Goal: Task Accomplishment & Management: Use online tool/utility

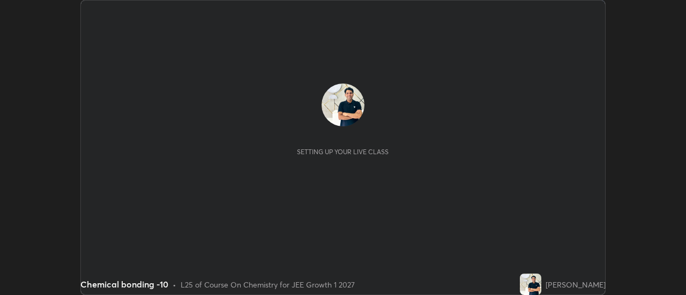
scroll to position [295, 685]
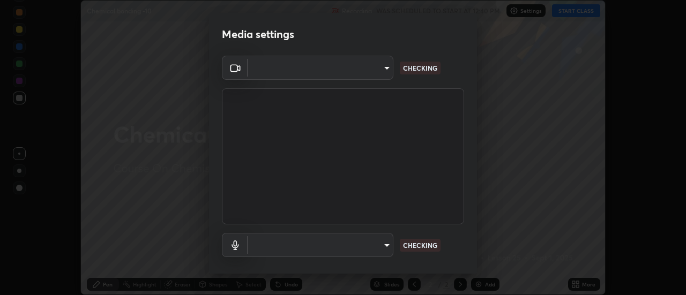
type input "1769541d7db8b910b2b6aaf592df5ff8660c63acaad49df9064175df0c6f581f"
type input "default"
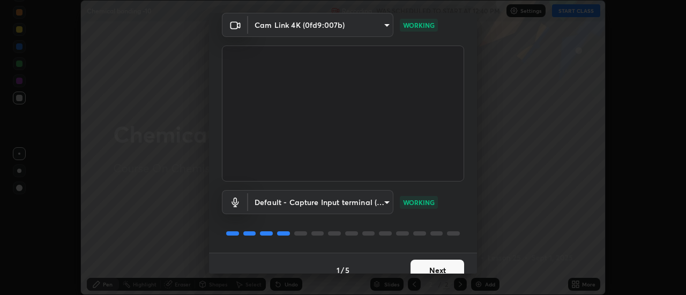
scroll to position [56, 0]
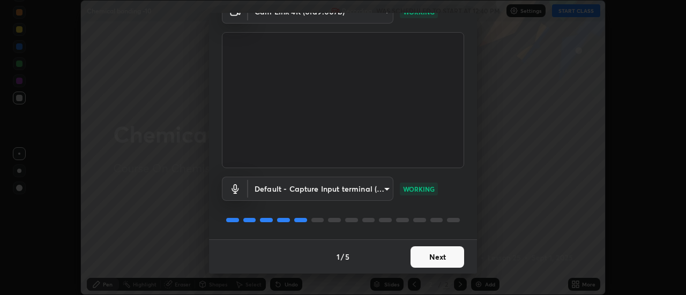
click at [444, 258] on button "Next" at bounding box center [437, 256] width 54 height 21
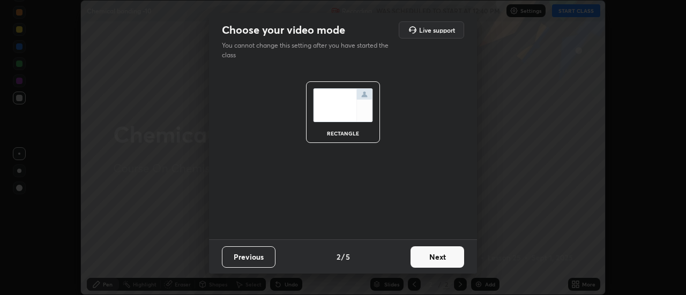
scroll to position [0, 0]
click at [446, 258] on button "Next" at bounding box center [437, 256] width 54 height 21
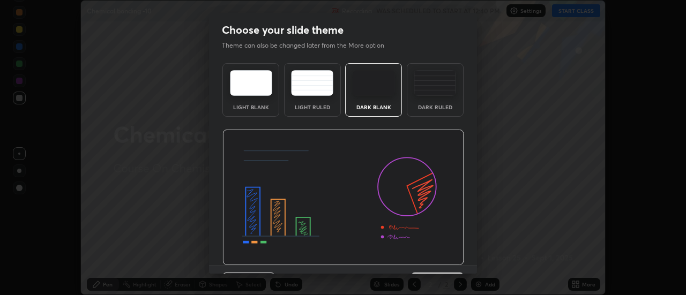
scroll to position [26, 0]
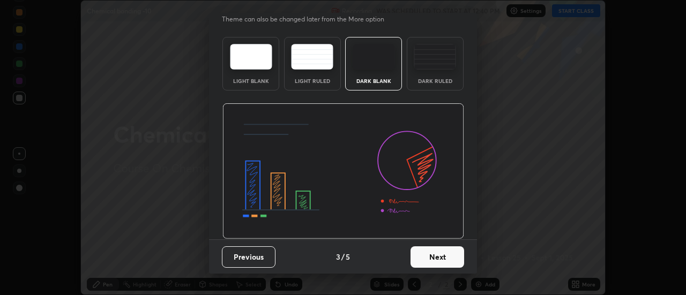
click at [442, 256] on button "Next" at bounding box center [437, 256] width 54 height 21
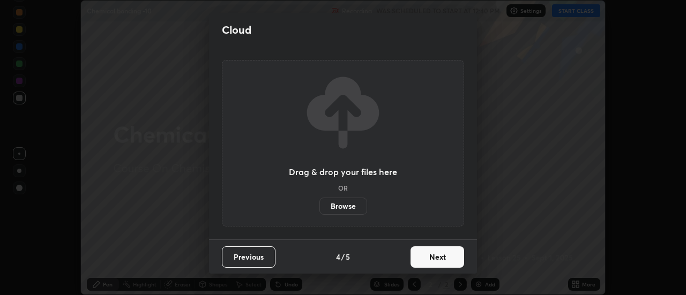
click at [448, 260] on button "Next" at bounding box center [437, 256] width 54 height 21
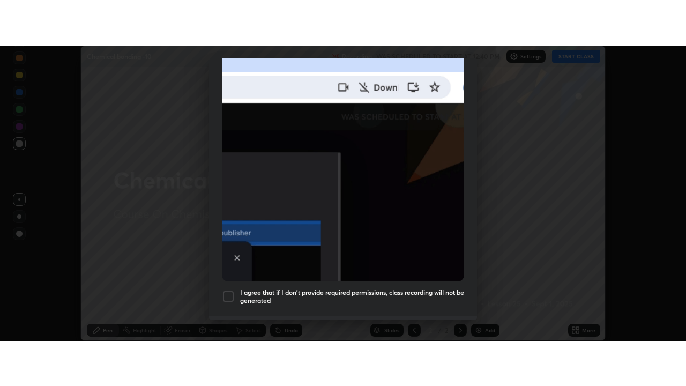
scroll to position [275, 0]
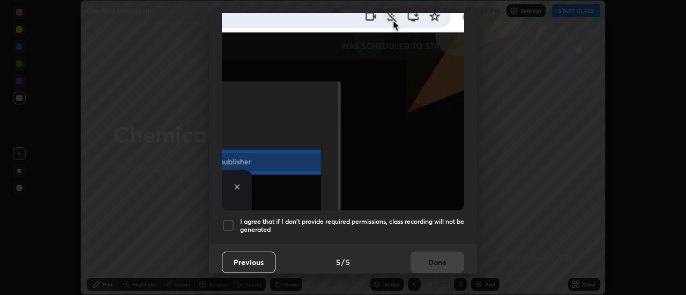
click at [430, 219] on h5 "I agree that if I don't provide required permissions, class recording will not …" at bounding box center [352, 225] width 224 height 17
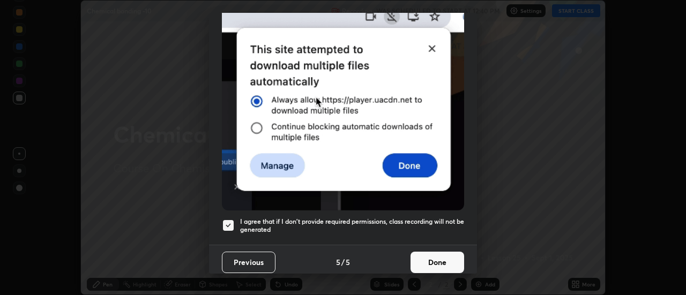
click at [440, 256] on button "Done" at bounding box center [437, 262] width 54 height 21
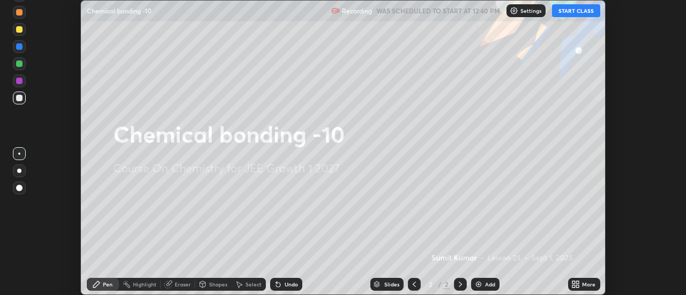
click at [574, 281] on icon at bounding box center [573, 282] width 3 height 3
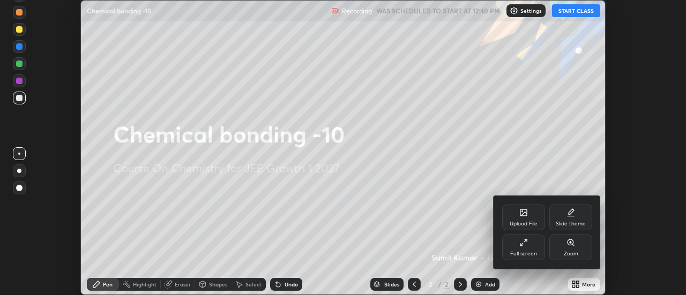
click at [529, 245] on div "Full screen" at bounding box center [523, 248] width 43 height 26
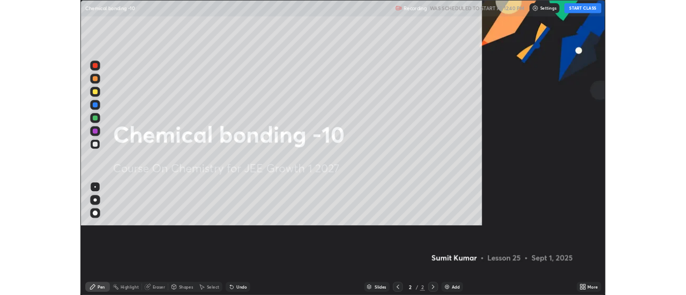
scroll to position [386, 686]
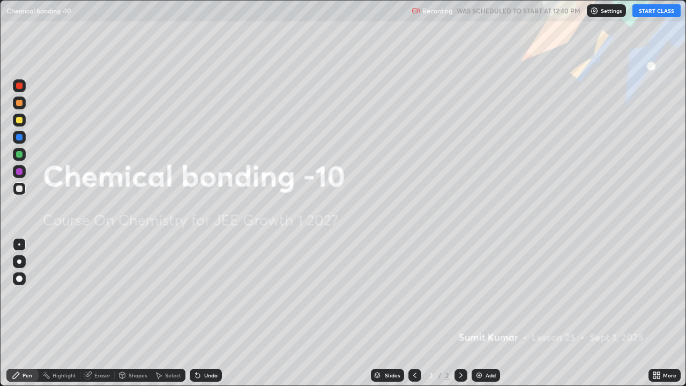
click at [478, 295] on img at bounding box center [479, 375] width 9 height 9
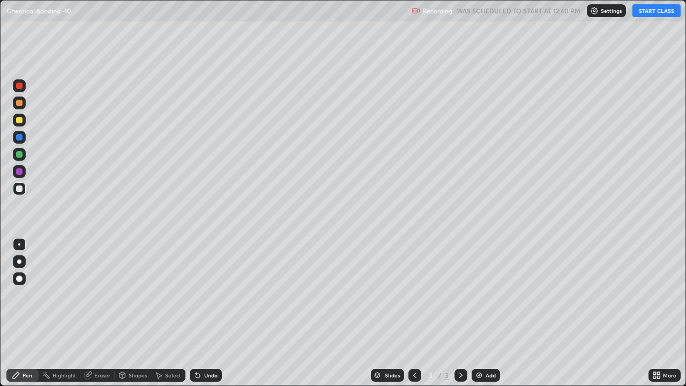
click at [644, 11] on button "START CLASS" at bounding box center [656, 10] width 48 height 13
click at [654, 295] on icon at bounding box center [654, 373] width 3 height 3
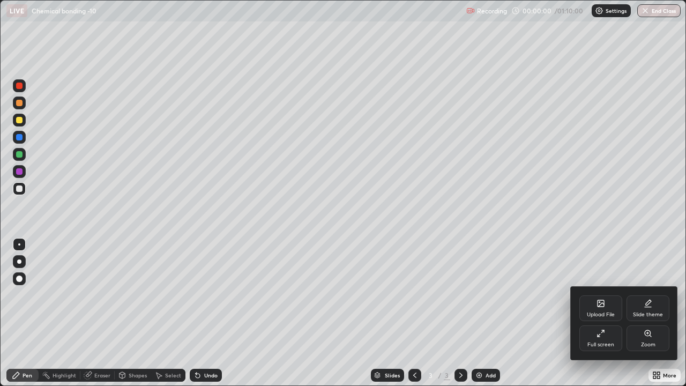
click at [600, 295] on div "Upload File" at bounding box center [600, 308] width 43 height 26
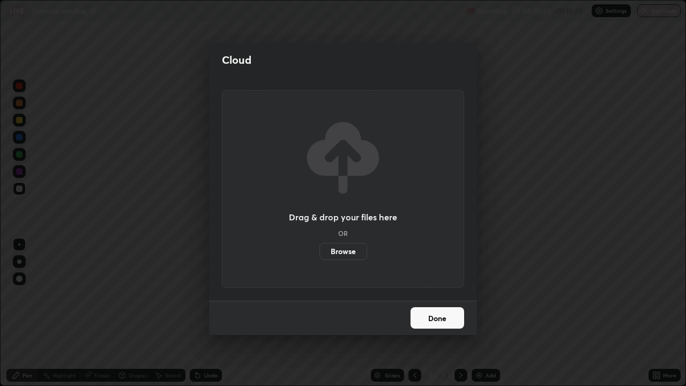
click at [351, 251] on label "Browse" at bounding box center [343, 251] width 48 height 17
click at [319, 251] on input "Browse" at bounding box center [319, 251] width 0 height 17
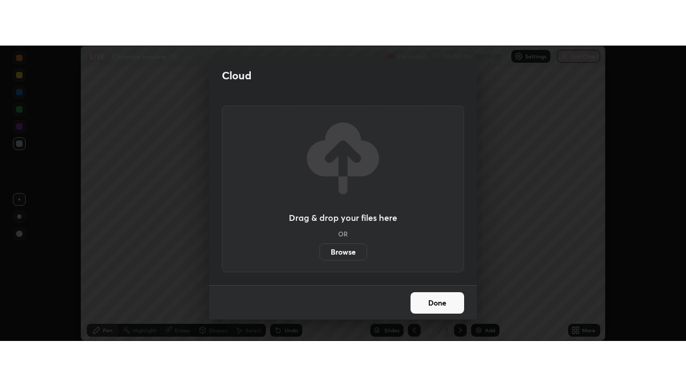
scroll to position [53270, 52879]
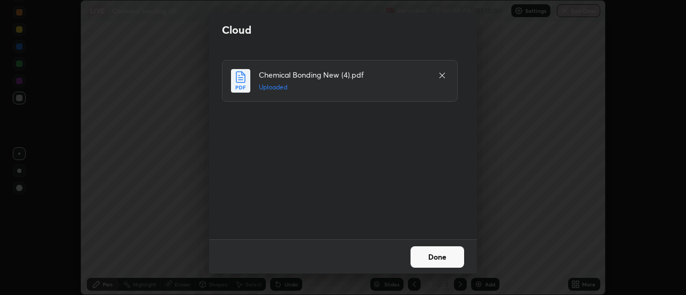
click at [446, 261] on button "Done" at bounding box center [437, 256] width 54 height 21
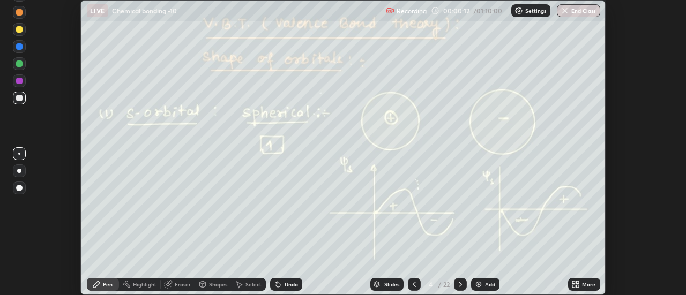
click at [574, 284] on icon at bounding box center [575, 284] width 9 height 9
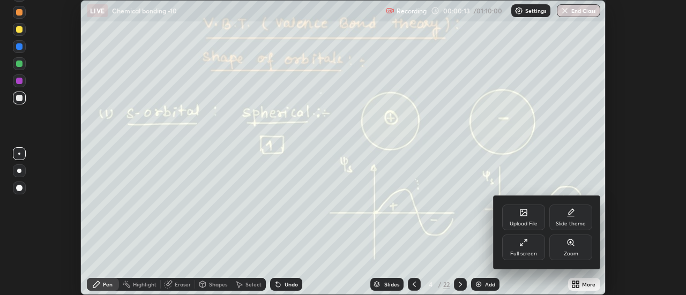
click at [527, 247] on div "Full screen" at bounding box center [523, 248] width 43 height 26
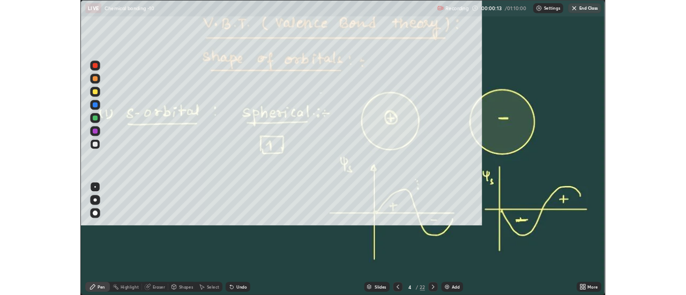
scroll to position [386, 686]
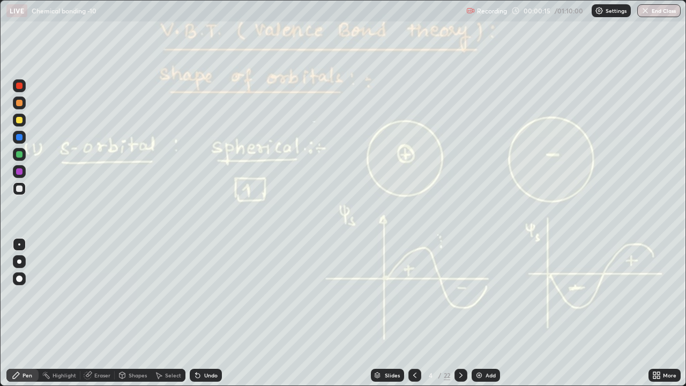
click at [460, 295] on icon at bounding box center [460, 375] width 9 height 9
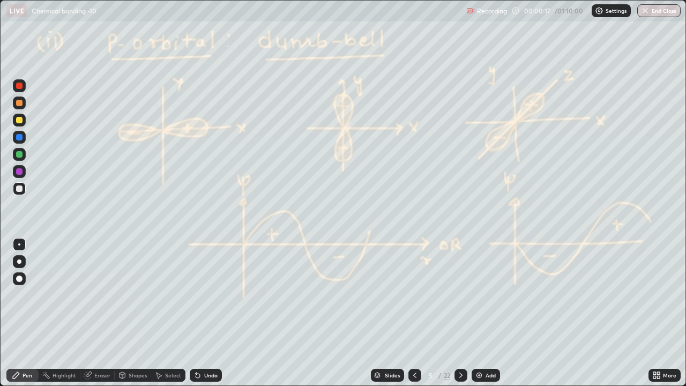
click at [460, 295] on icon at bounding box center [460, 375] width 9 height 9
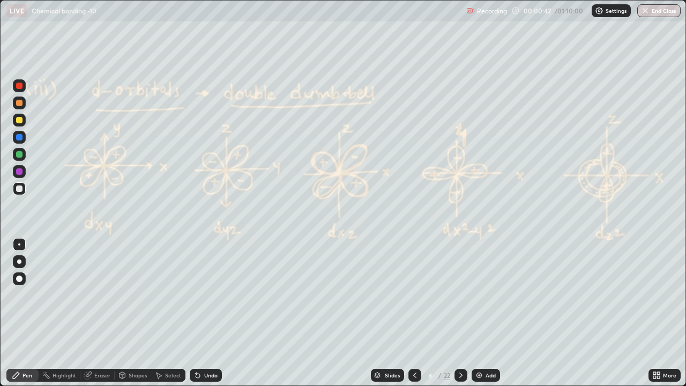
click at [465, 295] on div at bounding box center [460, 375] width 13 height 13
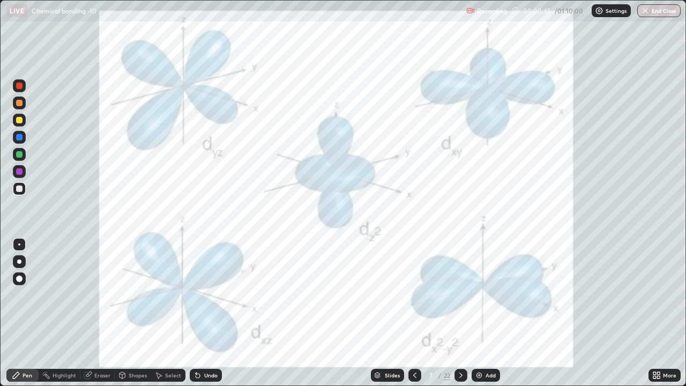
click at [465, 295] on div at bounding box center [460, 375] width 13 height 13
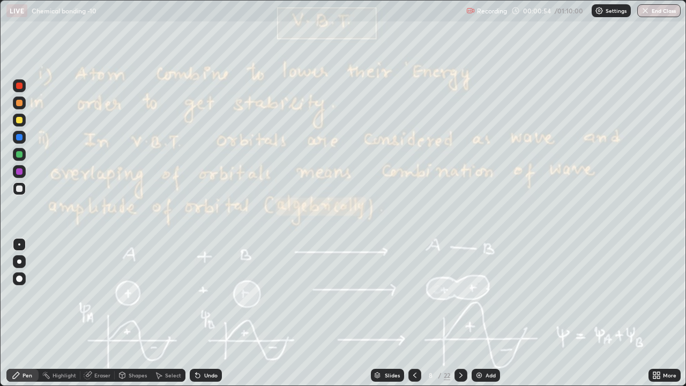
click at [460, 295] on icon at bounding box center [460, 375] width 9 height 9
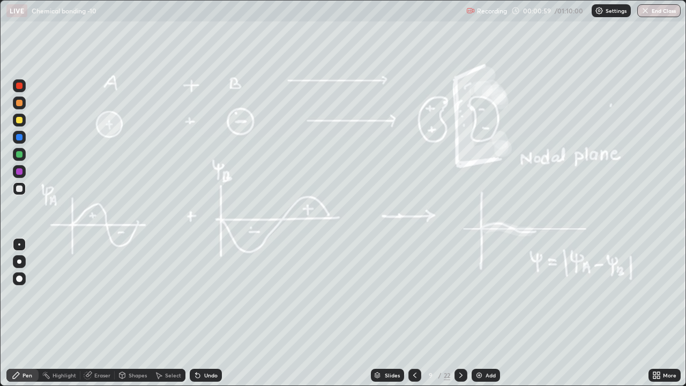
click at [460, 295] on icon at bounding box center [460, 375] width 9 height 9
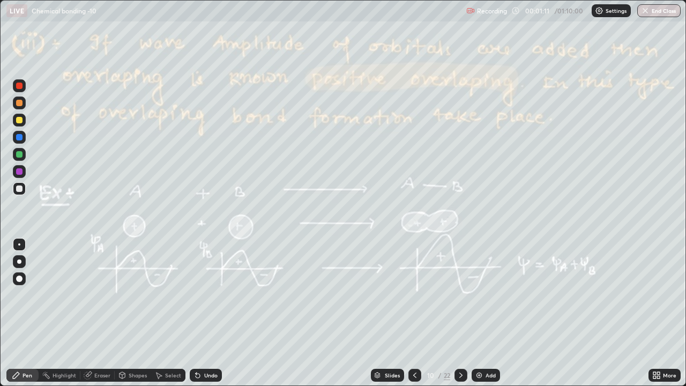
click at [464, 295] on div at bounding box center [460, 375] width 13 height 13
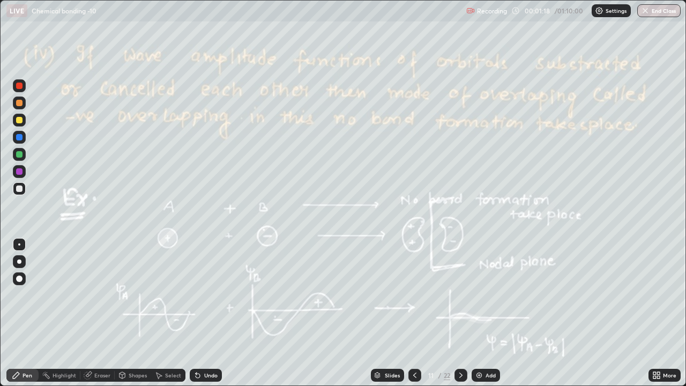
click at [460, 295] on icon at bounding box center [460, 375] width 9 height 9
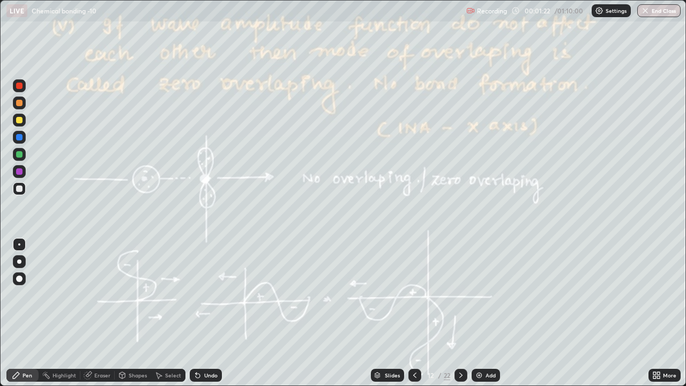
click at [460, 295] on icon at bounding box center [460, 375] width 9 height 9
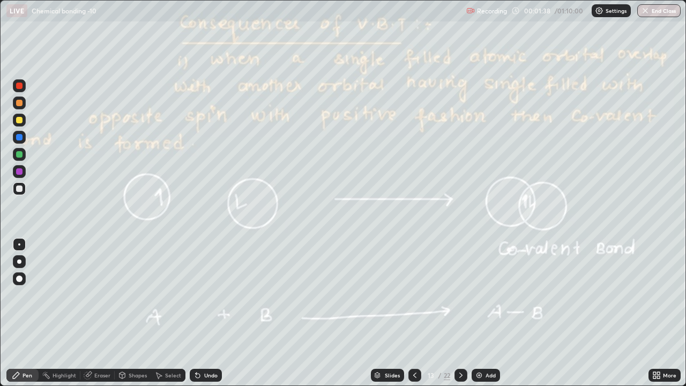
click at [459, 295] on icon at bounding box center [460, 374] width 3 height 5
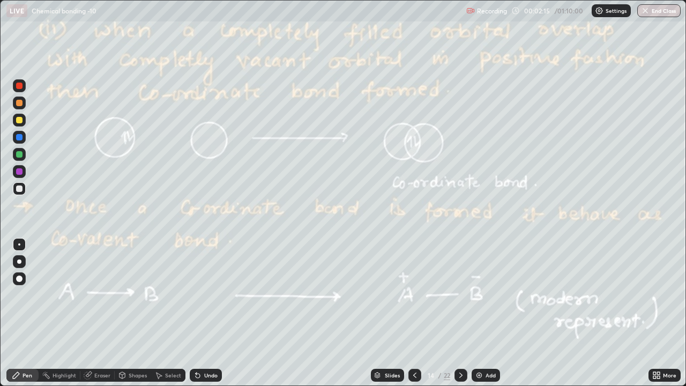
click at [460, 295] on icon at bounding box center [460, 374] width 3 height 5
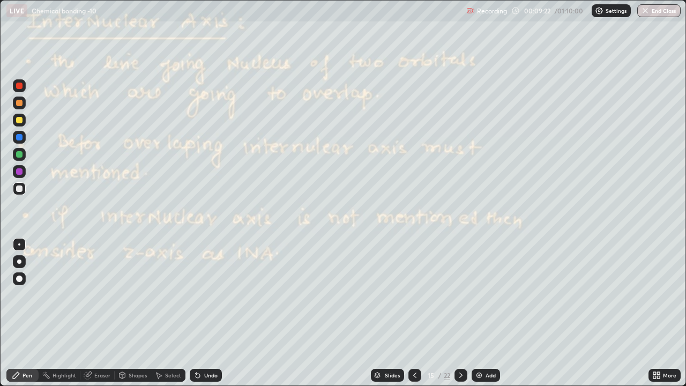
click at [460, 295] on icon at bounding box center [460, 375] width 9 height 9
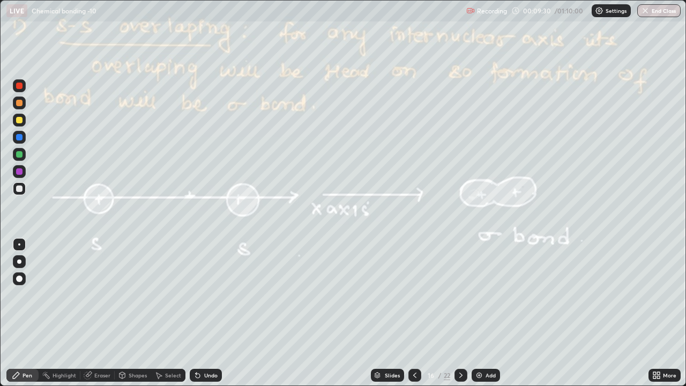
click at [411, 295] on icon at bounding box center [414, 375] width 9 height 9
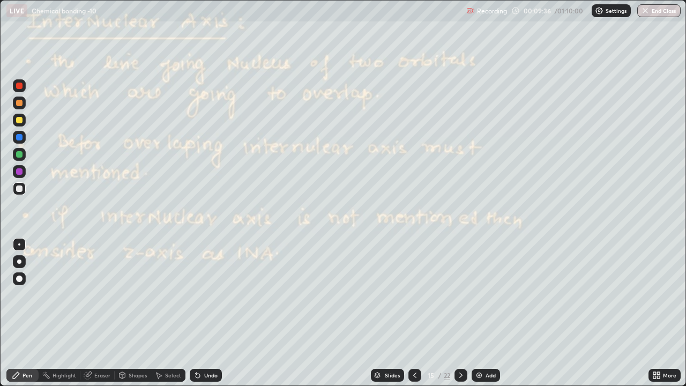
click at [477, 295] on img at bounding box center [479, 375] width 9 height 9
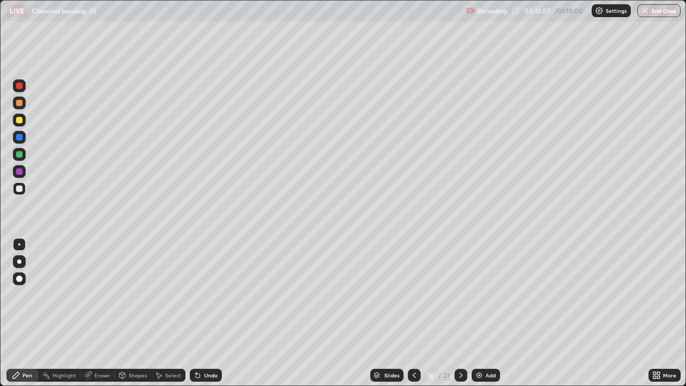
click at [478, 295] on img at bounding box center [479, 375] width 9 height 9
click at [196, 295] on icon at bounding box center [198, 375] width 4 height 4
click at [93, 295] on div "Eraser" at bounding box center [97, 375] width 34 height 13
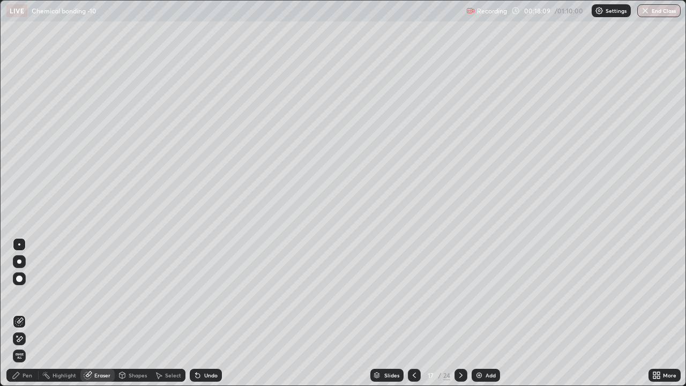
click at [26, 295] on div "Pen" at bounding box center [27, 374] width 10 height 5
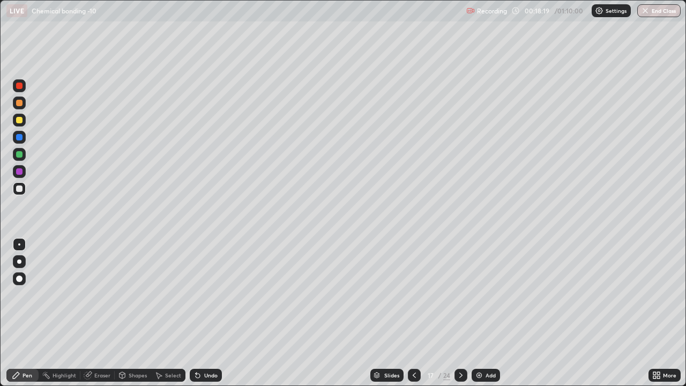
click at [196, 295] on icon at bounding box center [196, 372] width 1 height 1
click at [217, 295] on div "Undo" at bounding box center [206, 375] width 32 height 13
click at [209, 295] on div "Undo" at bounding box center [210, 374] width 13 height 5
click at [480, 295] on img at bounding box center [479, 375] width 9 height 9
click at [482, 295] on img at bounding box center [479, 375] width 9 height 9
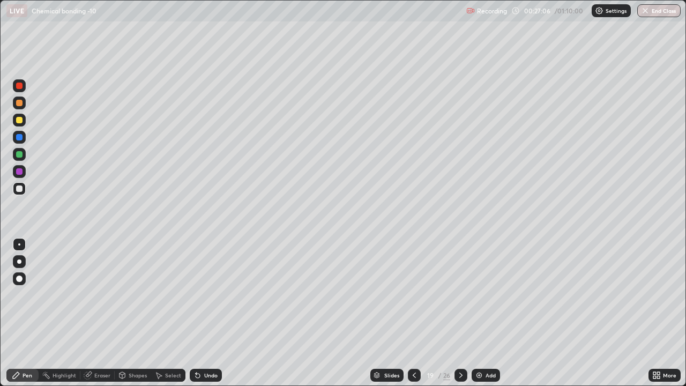
click at [196, 295] on icon at bounding box center [198, 375] width 4 height 4
click at [196, 295] on icon at bounding box center [196, 372] width 1 height 1
click at [19, 121] on div at bounding box center [19, 120] width 6 height 6
click at [18, 190] on div at bounding box center [19, 188] width 6 height 6
click at [17, 120] on div at bounding box center [19, 120] width 6 height 6
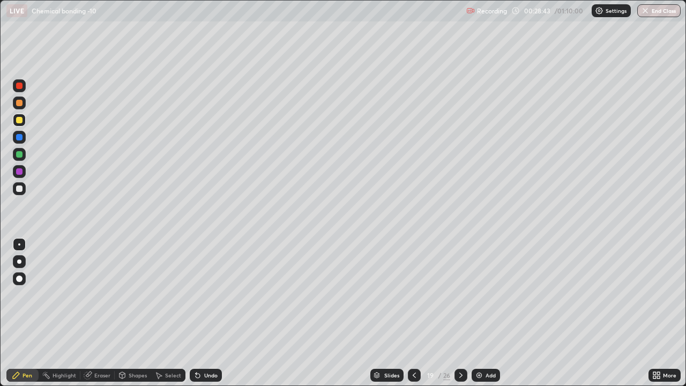
click at [200, 295] on icon at bounding box center [197, 375] width 9 height 9
click at [196, 295] on icon at bounding box center [198, 375] width 4 height 4
click at [193, 295] on icon at bounding box center [197, 375] width 9 height 9
click at [196, 295] on icon at bounding box center [198, 375] width 4 height 4
click at [62, 295] on div "Highlight" at bounding box center [64, 374] width 24 height 5
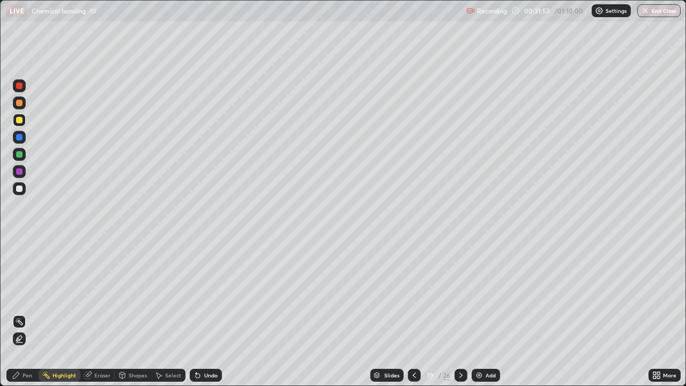
click at [206, 295] on div "Undo" at bounding box center [210, 374] width 13 height 5
click at [478, 295] on img at bounding box center [479, 375] width 9 height 9
click at [197, 295] on icon at bounding box center [198, 375] width 4 height 4
click at [22, 295] on div "Pen" at bounding box center [27, 374] width 10 height 5
click at [18, 193] on div at bounding box center [19, 188] width 13 height 13
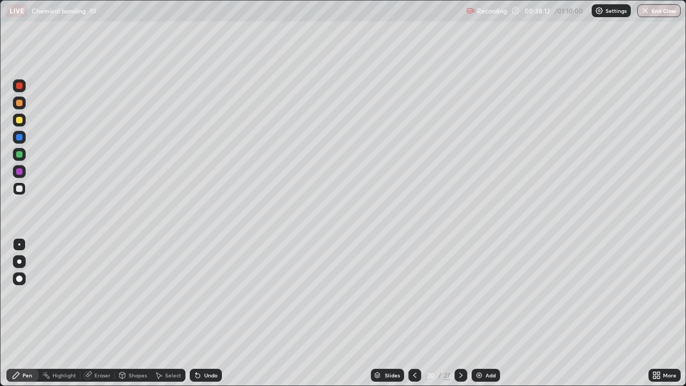
click at [479, 295] on img at bounding box center [479, 375] width 9 height 9
click at [122, 295] on icon at bounding box center [122, 374] width 6 height 2
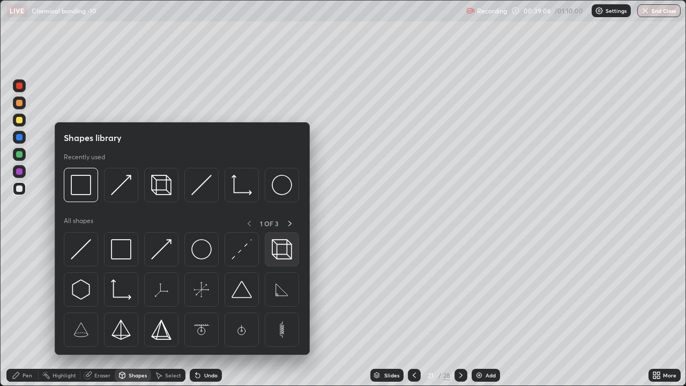
click at [285, 250] on img at bounding box center [282, 249] width 20 height 20
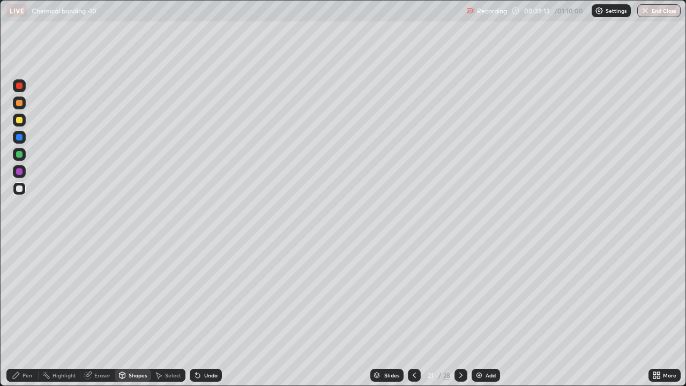
click at [22, 295] on div "Pen" at bounding box center [22, 375] width 32 height 13
click at [19, 120] on div at bounding box center [19, 120] width 6 height 6
click at [196, 295] on icon at bounding box center [198, 375] width 4 height 4
click at [18, 190] on div at bounding box center [19, 188] width 6 height 6
click at [18, 154] on div at bounding box center [19, 154] width 6 height 6
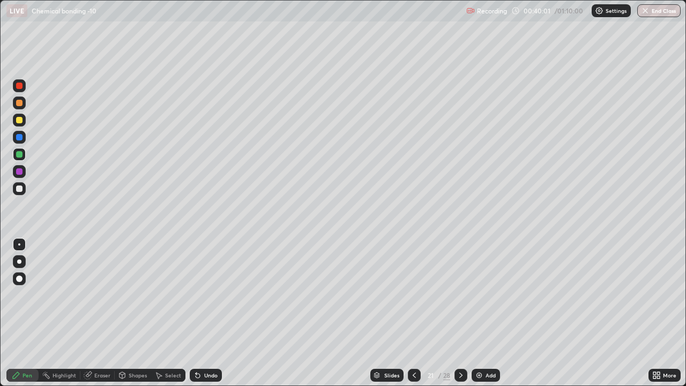
click at [18, 170] on div at bounding box center [19, 171] width 6 height 6
click at [17, 137] on div at bounding box center [19, 137] width 6 height 6
click at [18, 103] on div at bounding box center [19, 103] width 6 height 6
click at [19, 189] on div at bounding box center [19, 188] width 6 height 6
click at [19, 121] on div at bounding box center [19, 120] width 6 height 6
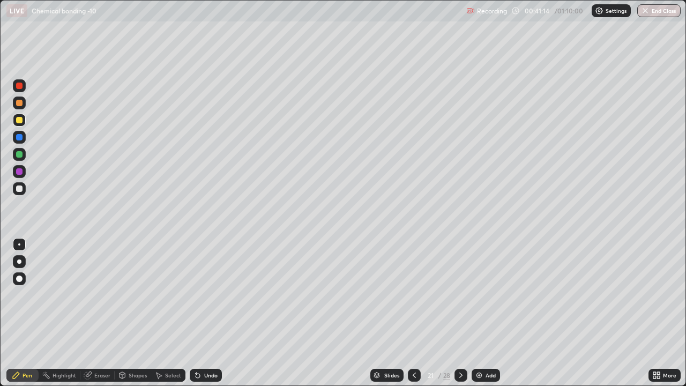
click at [21, 102] on div at bounding box center [19, 103] width 6 height 6
click at [476, 295] on img at bounding box center [479, 375] width 9 height 9
click at [20, 121] on div at bounding box center [19, 120] width 6 height 6
click at [206, 295] on div "Undo" at bounding box center [210, 374] width 13 height 5
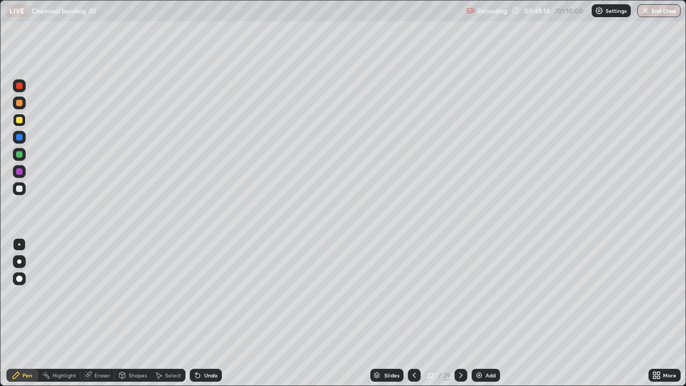
click at [205, 295] on div "Undo" at bounding box center [210, 374] width 13 height 5
click at [204, 295] on div "Undo" at bounding box center [210, 374] width 13 height 5
click at [202, 295] on div "Undo" at bounding box center [206, 375] width 32 height 13
click at [204, 295] on div "Undo" at bounding box center [210, 374] width 13 height 5
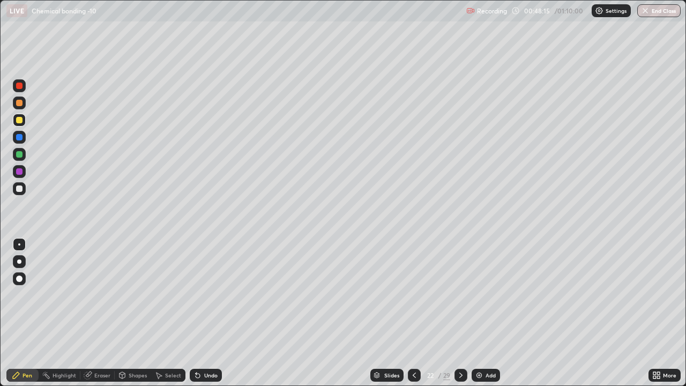
click at [201, 295] on div "Undo" at bounding box center [206, 375] width 32 height 13
click at [207, 295] on div "Undo" at bounding box center [206, 375] width 32 height 13
click at [480, 295] on img at bounding box center [479, 375] width 9 height 9
click at [207, 295] on div "Undo" at bounding box center [210, 374] width 13 height 5
click at [204, 295] on div "Undo" at bounding box center [210, 374] width 13 height 5
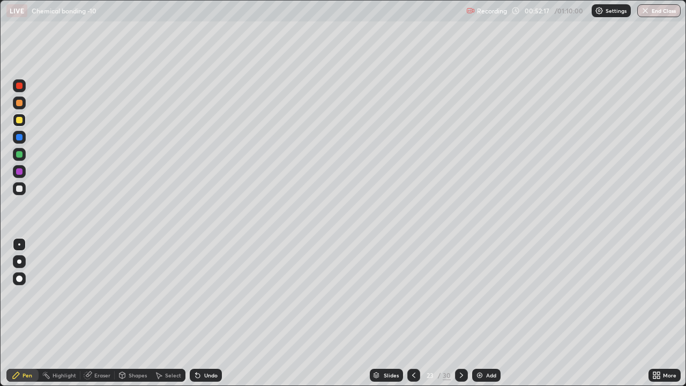
click at [414, 295] on icon at bounding box center [413, 375] width 9 height 9
click at [460, 295] on icon at bounding box center [461, 375] width 9 height 9
click at [464, 295] on icon at bounding box center [461, 375] width 9 height 9
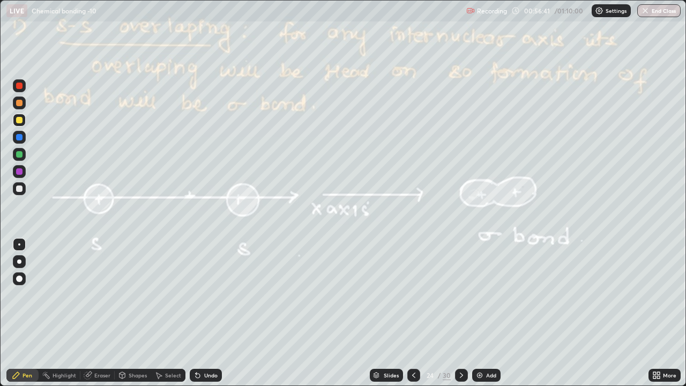
click at [465, 295] on div at bounding box center [461, 375] width 13 height 13
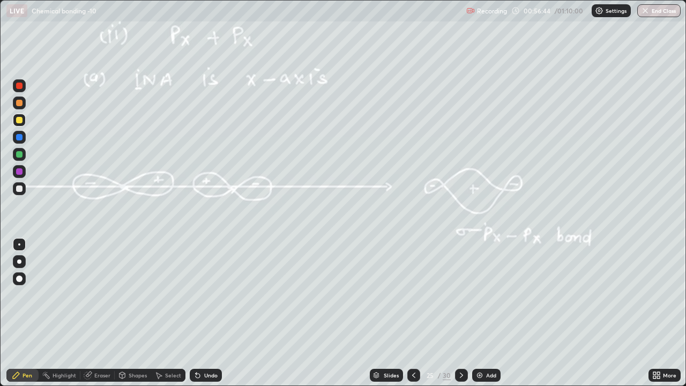
click at [460, 295] on icon at bounding box center [461, 375] width 9 height 9
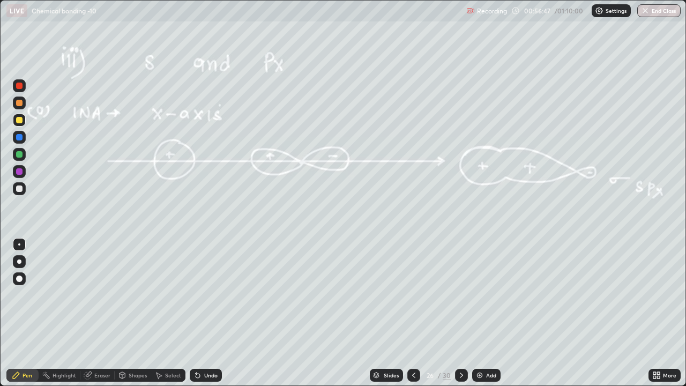
click at [466, 295] on div at bounding box center [461, 375] width 13 height 13
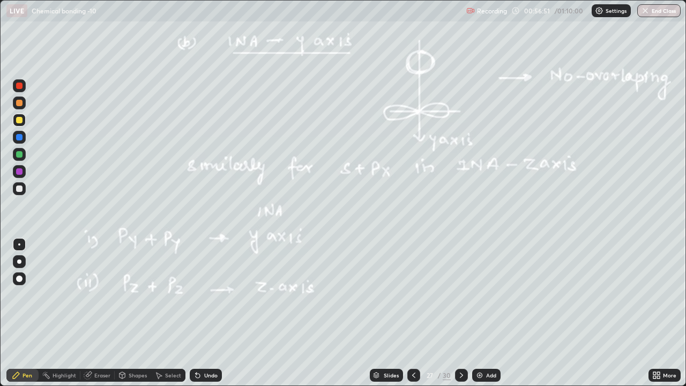
click at [464, 295] on div at bounding box center [461, 375] width 13 height 13
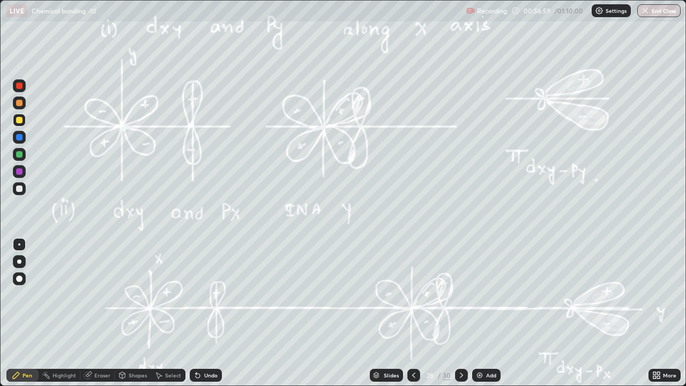
click at [460, 295] on icon at bounding box center [461, 375] width 9 height 9
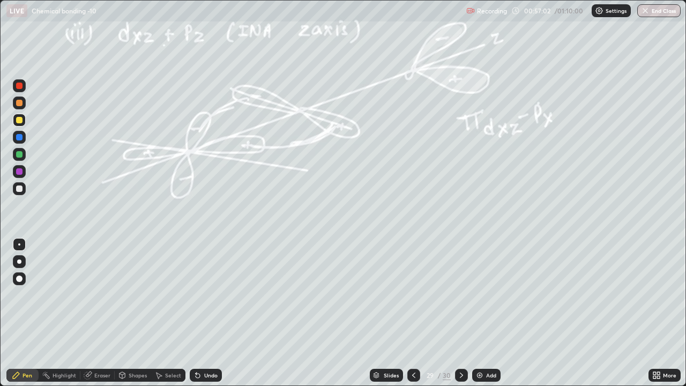
click at [460, 295] on icon at bounding box center [461, 375] width 9 height 9
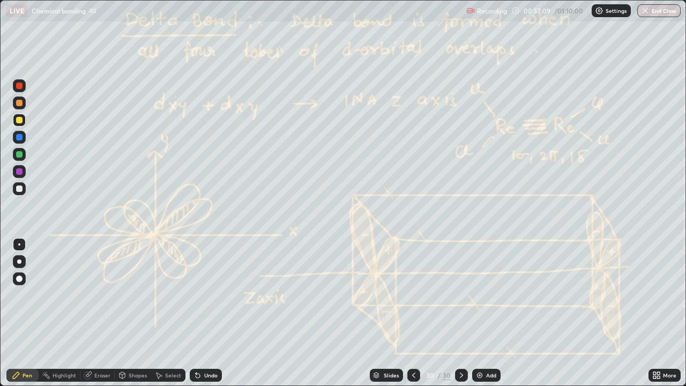
click at [654, 295] on icon at bounding box center [654, 376] width 3 height 3
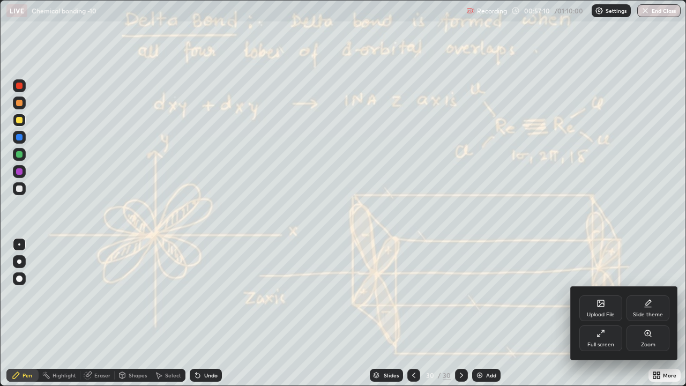
click at [597, 295] on icon at bounding box center [600, 333] width 9 height 9
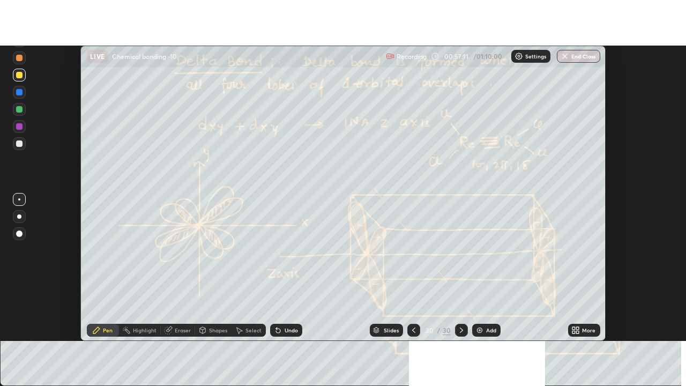
scroll to position [53270, 52879]
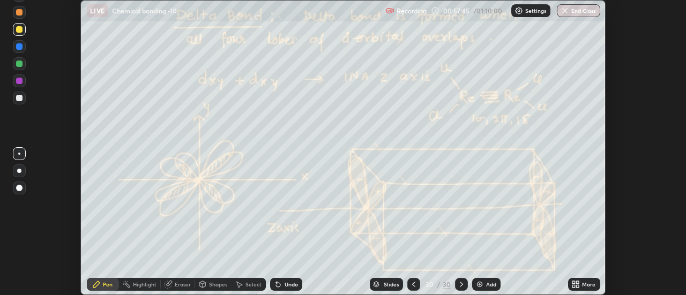
click at [577, 282] on icon at bounding box center [577, 282] width 3 height 3
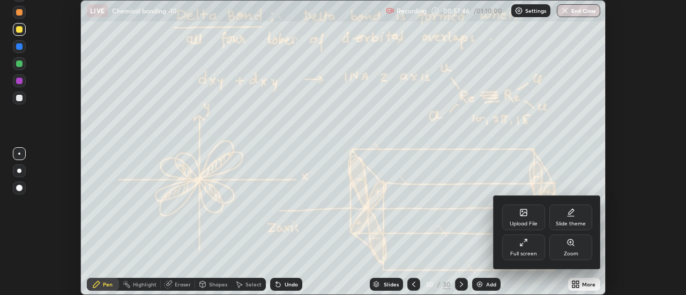
click at [528, 218] on div "Upload File" at bounding box center [523, 218] width 43 height 26
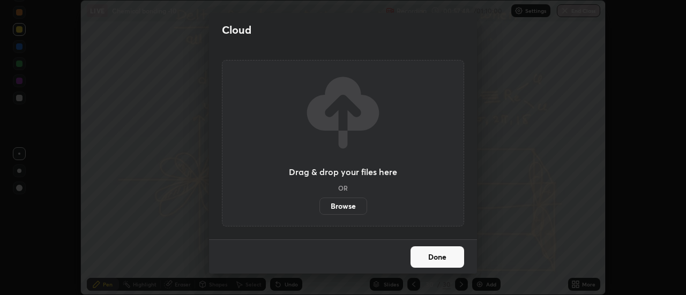
click at [352, 205] on label "Browse" at bounding box center [343, 206] width 48 height 17
click at [319, 205] on input "Browse" at bounding box center [319, 206] width 0 height 17
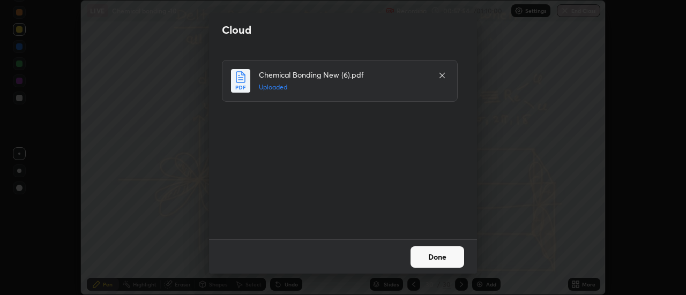
click at [449, 257] on button "Done" at bounding box center [437, 256] width 54 height 21
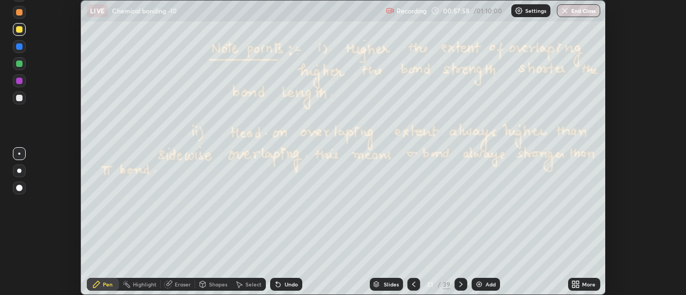
click at [577, 283] on icon at bounding box center [577, 282] width 3 height 3
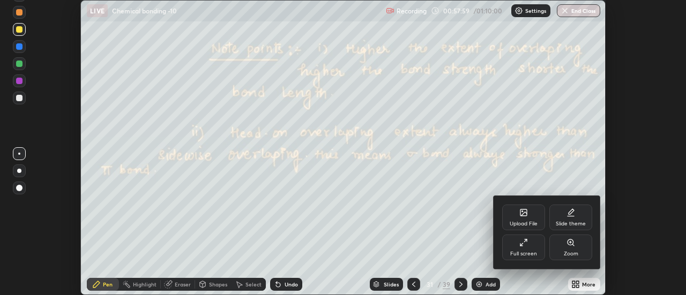
click at [527, 246] on icon at bounding box center [523, 242] width 9 height 9
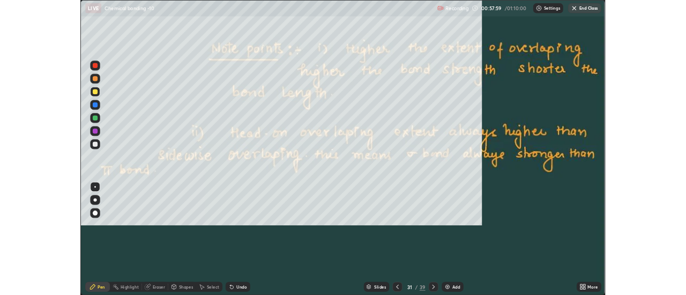
scroll to position [386, 686]
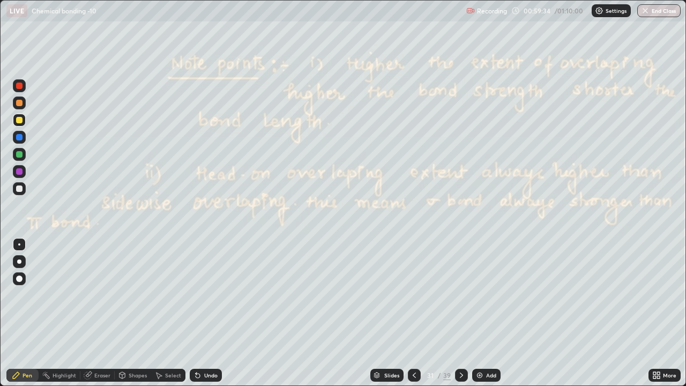
click at [201, 295] on div "Undo" at bounding box center [206, 375] width 32 height 13
click at [199, 295] on icon at bounding box center [197, 375] width 9 height 9
click at [198, 295] on icon at bounding box center [198, 375] width 4 height 4
click at [460, 295] on icon at bounding box center [461, 375] width 9 height 9
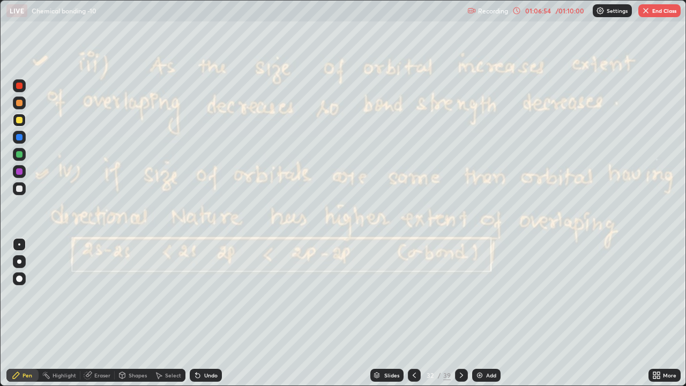
click at [536, 11] on div "01:06:54" at bounding box center [538, 10] width 30 height 6
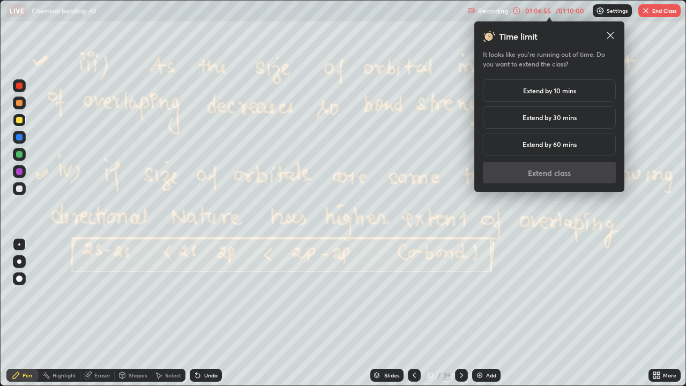
click at [561, 89] on h5 "Extend by 10 mins" at bounding box center [549, 91] width 53 height 10
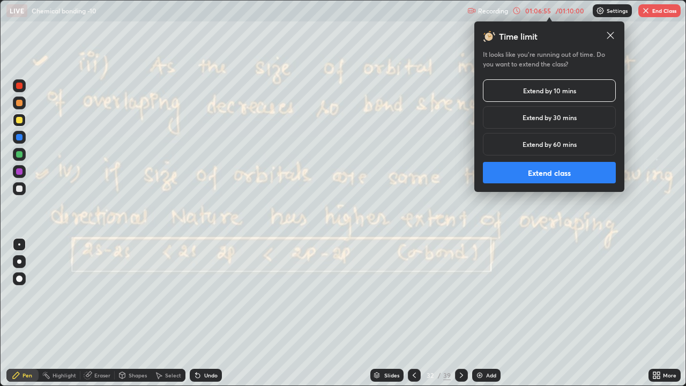
click at [563, 171] on button "Extend class" at bounding box center [549, 172] width 133 height 21
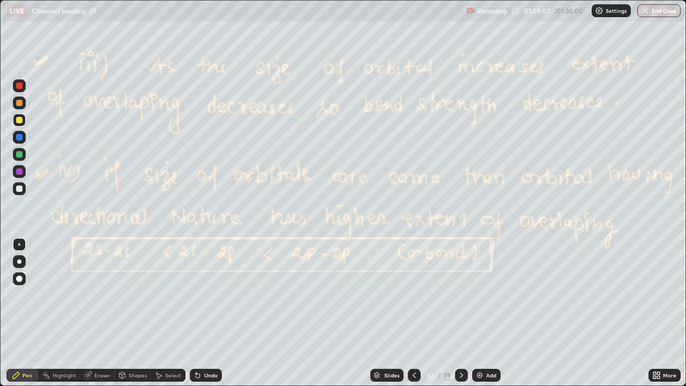
click at [460, 295] on icon at bounding box center [461, 374] width 3 height 5
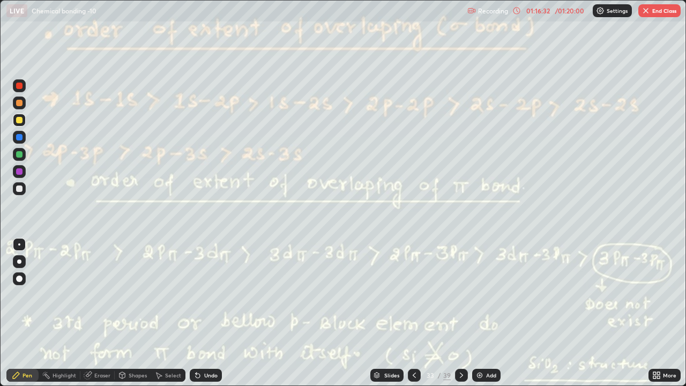
click at [465, 295] on div at bounding box center [461, 375] width 13 height 13
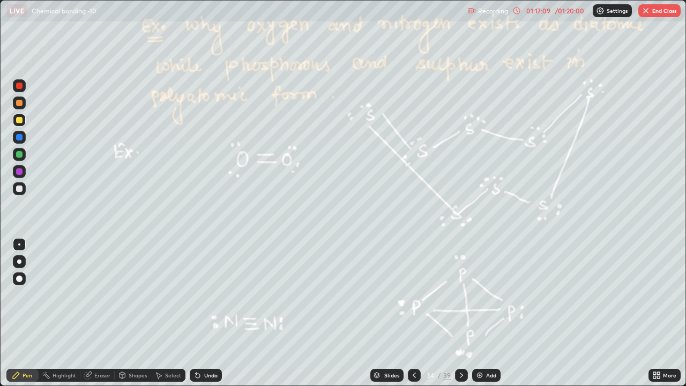
click at [464, 295] on div at bounding box center [461, 375] width 13 height 13
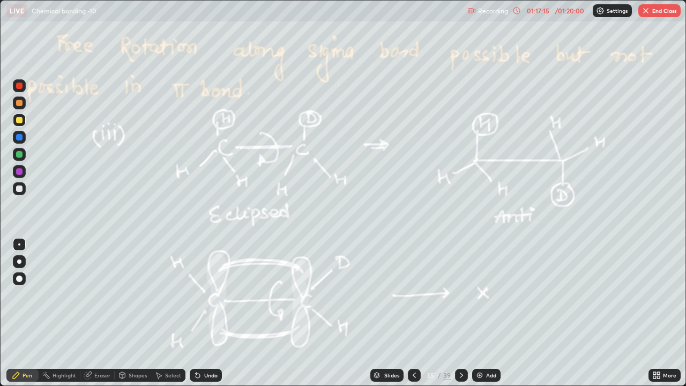
click at [465, 295] on div at bounding box center [461, 375] width 13 height 13
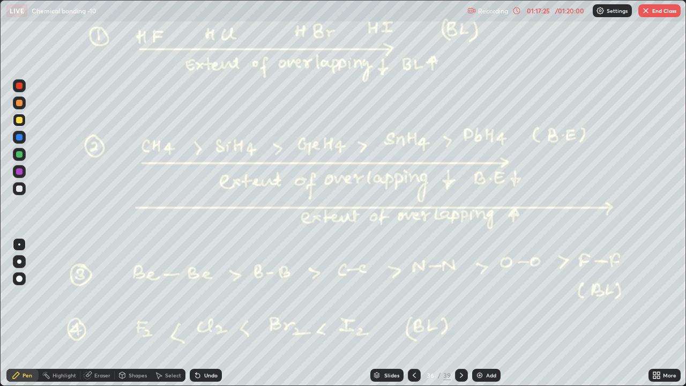
click at [460, 295] on icon at bounding box center [461, 375] width 9 height 9
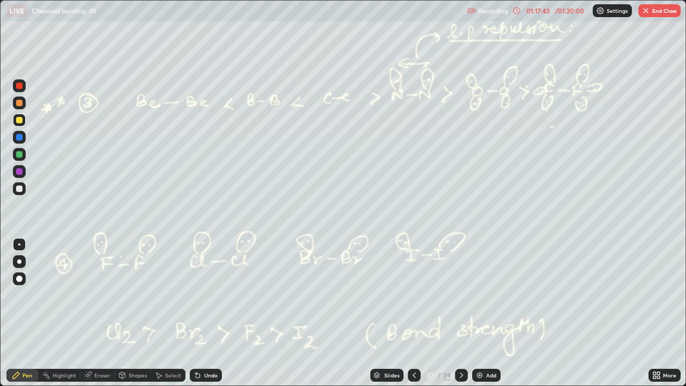
click at [460, 295] on icon at bounding box center [461, 374] width 3 height 5
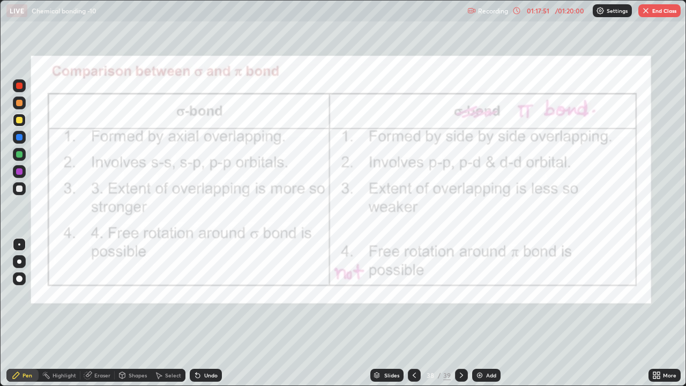
click at [460, 295] on icon at bounding box center [461, 375] width 9 height 9
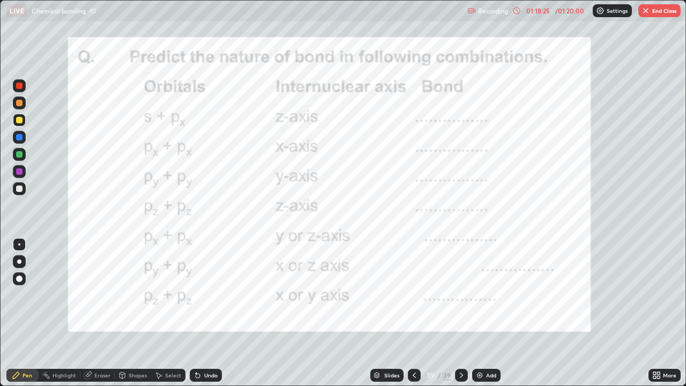
click at [648, 11] on img "button" at bounding box center [645, 10] width 9 height 9
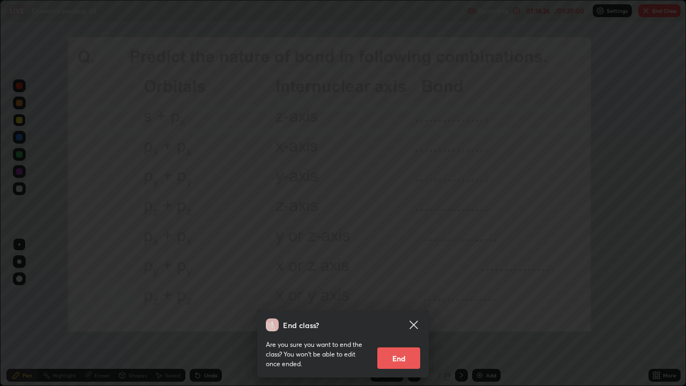
click at [402, 295] on button "End" at bounding box center [398, 357] width 43 height 21
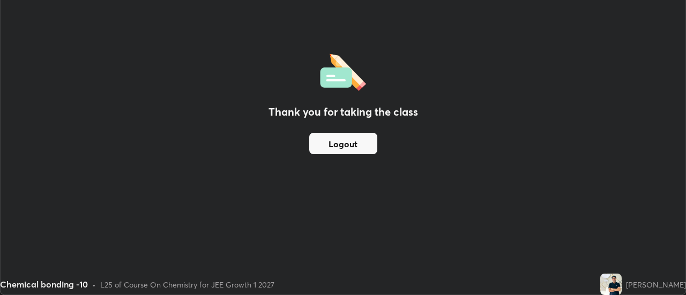
scroll to position [53270, 52879]
